Goal: Task Accomplishment & Management: Use online tool/utility

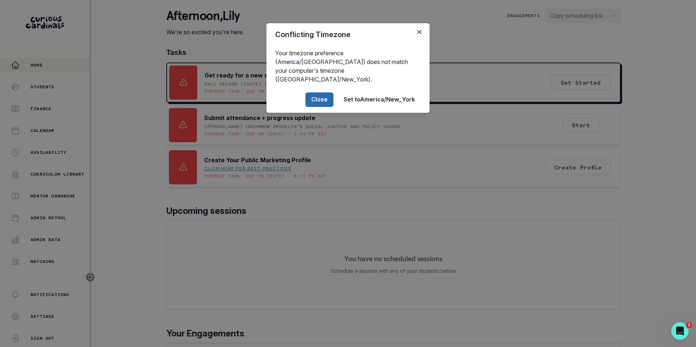
drag, startPoint x: 317, startPoint y: 89, endPoint x: 310, endPoint y: 94, distance: 8.5
click at [317, 92] on button "Close" at bounding box center [319, 99] width 28 height 15
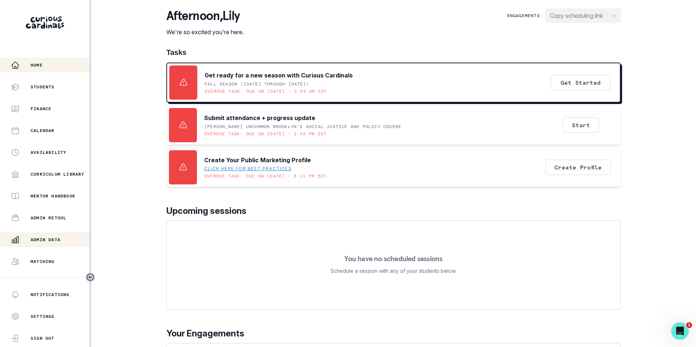
click at [64, 239] on div "Admin Data" at bounding box center [50, 240] width 79 height 9
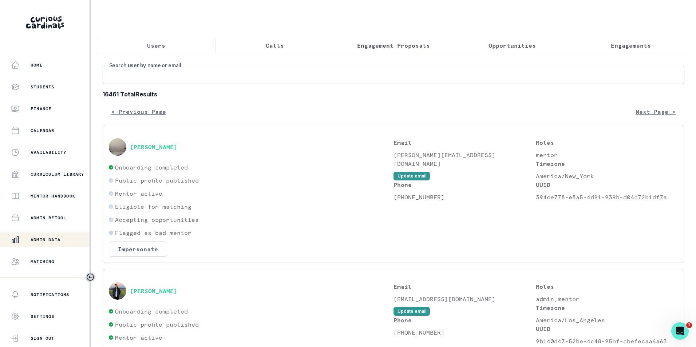
click at [177, 84] on input "Search user by name or email" at bounding box center [394, 75] width 582 height 18
paste input "[PERSON_NAME]"
type input "[PERSON_NAME]"
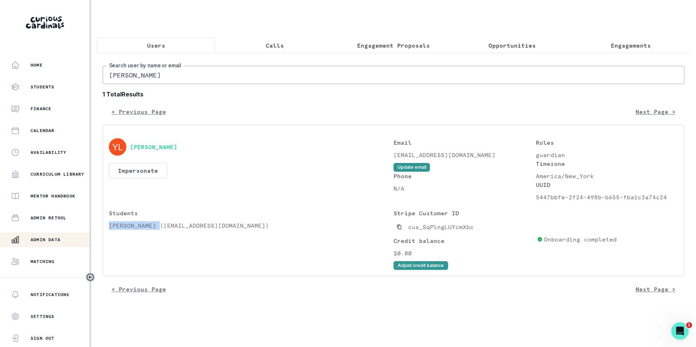
drag, startPoint x: 110, startPoint y: 232, endPoint x: 159, endPoint y: 233, distance: 49.5
click at [159, 230] on p "[PERSON_NAME] ([EMAIL_ADDRESS][DOMAIN_NAME])" at bounding box center [251, 225] width 285 height 9
copy p "[PERSON_NAME]"
click at [612, 41] on button "Engagements" at bounding box center [631, 45] width 119 height 15
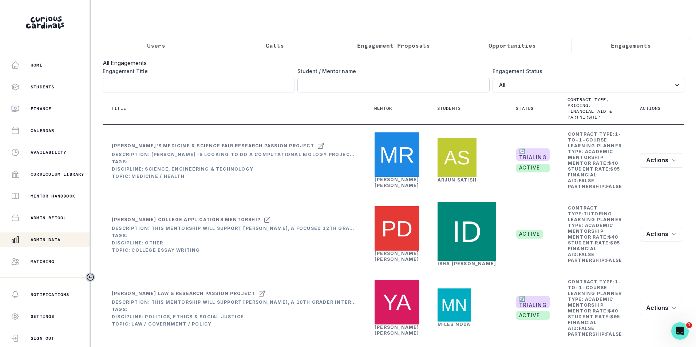
click at [390, 92] on input "Engagement Title" at bounding box center [393, 85] width 192 height 15
paste input "[PERSON_NAME]"
type input "[PERSON_NAME]"
click button "submit" at bounding box center [0, 0] width 0 height 0
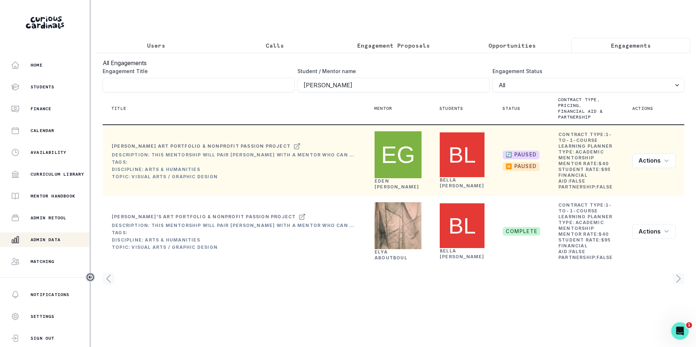
click at [400, 182] on link "[PERSON_NAME]" at bounding box center [397, 183] width 45 height 11
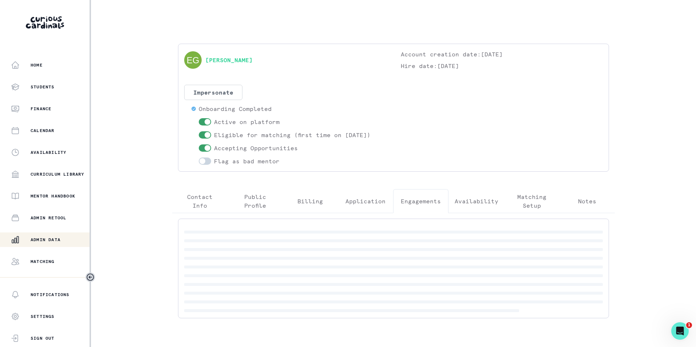
click at [427, 199] on p "Engagements" at bounding box center [421, 201] width 40 height 9
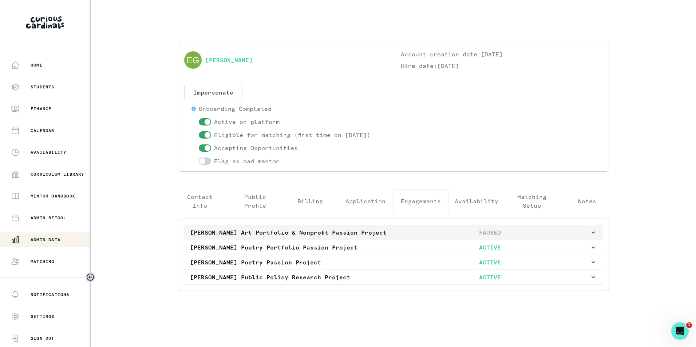
click at [510, 240] on button "[PERSON_NAME] Art Portfolio & Nonprofit Passion Project PAUSED" at bounding box center [393, 232] width 419 height 15
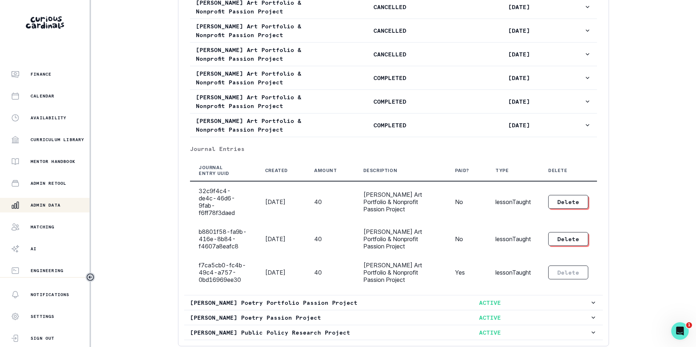
scroll to position [35, 0]
click at [55, 202] on p "Admin Data" at bounding box center [46, 205] width 30 height 6
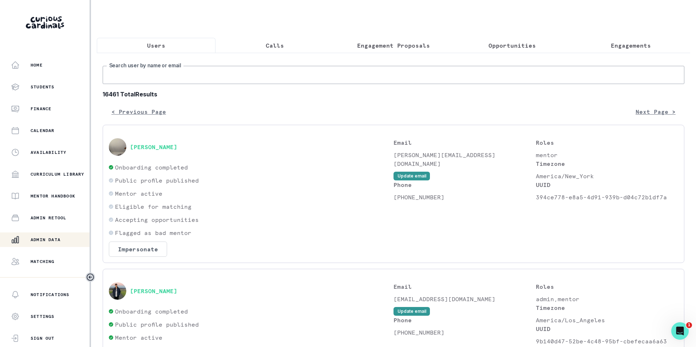
click at [166, 77] on input "Search user by name or email" at bounding box center [394, 75] width 582 height 18
paste input "[PERSON_NAME]"
type input "[PERSON_NAME]"
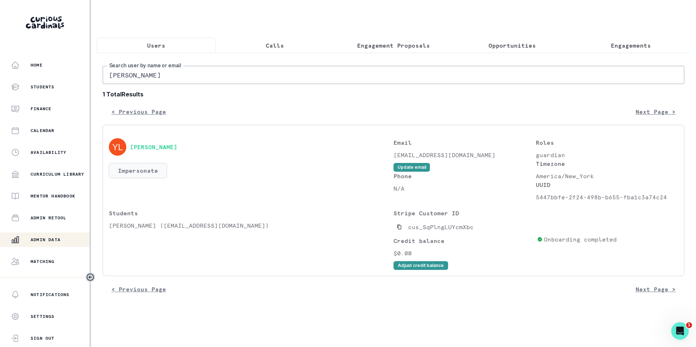
click at [154, 175] on button "Impersonate" at bounding box center [138, 170] width 58 height 15
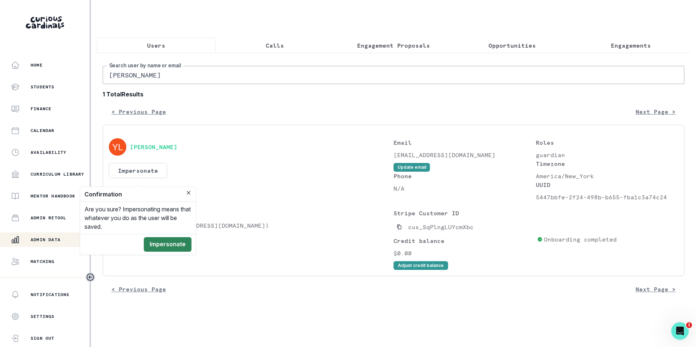
click at [171, 242] on button "Impersonate" at bounding box center [168, 244] width 48 height 15
